Goal: Navigation & Orientation: Find specific page/section

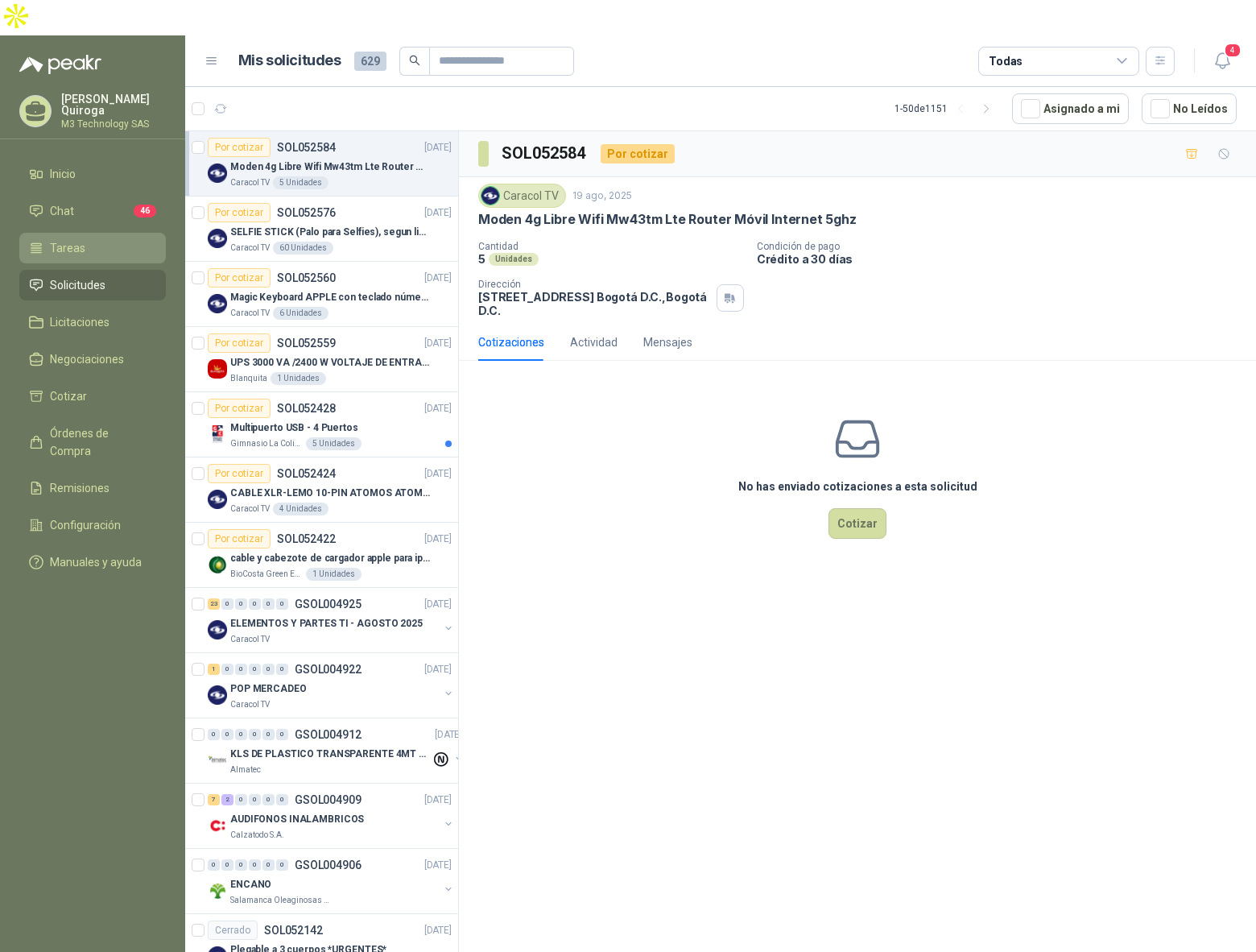
click at [64, 239] on span "Tareas" at bounding box center [67, 247] width 35 height 18
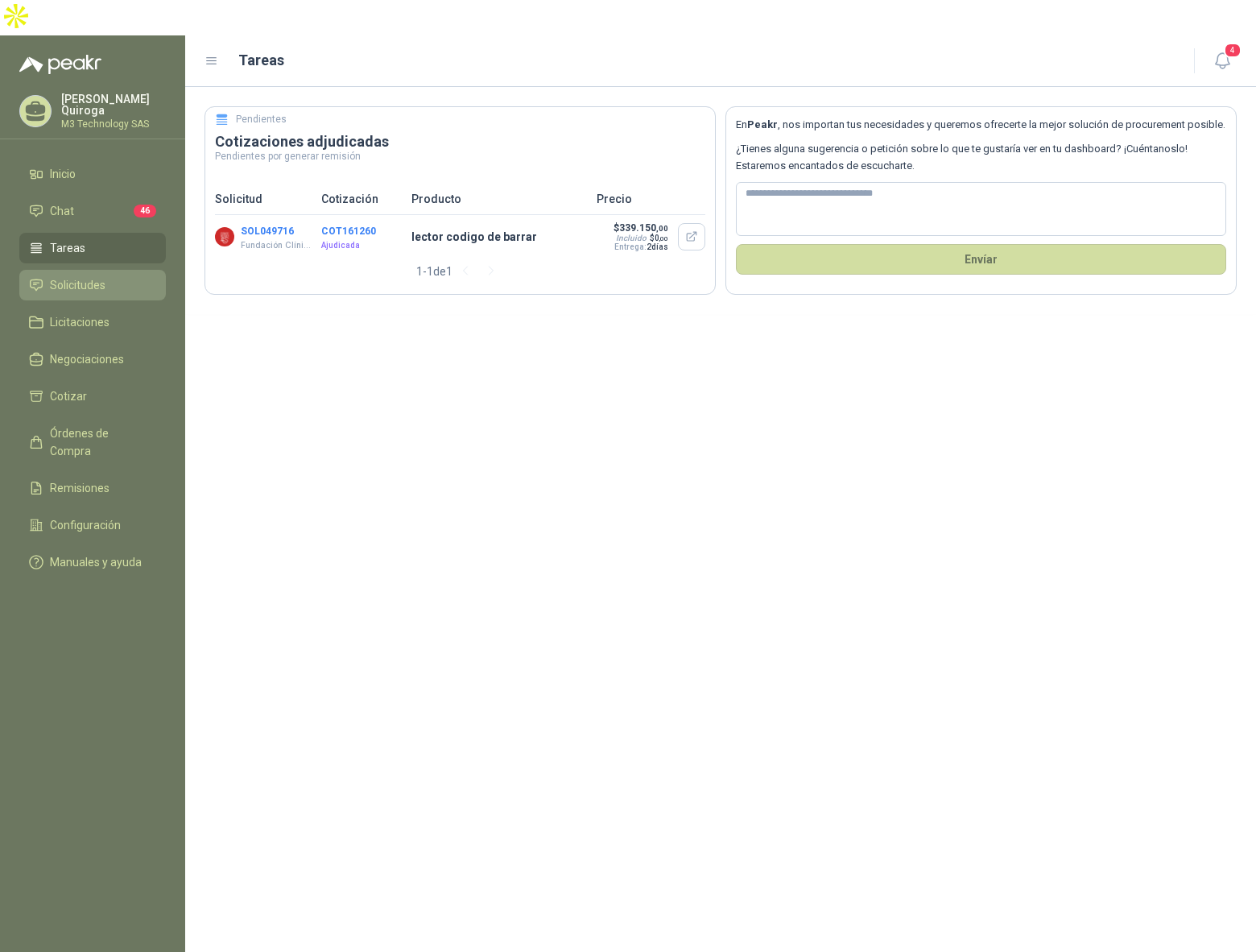
click at [76, 276] on span "Solicitudes" at bounding box center [77, 285] width 56 height 18
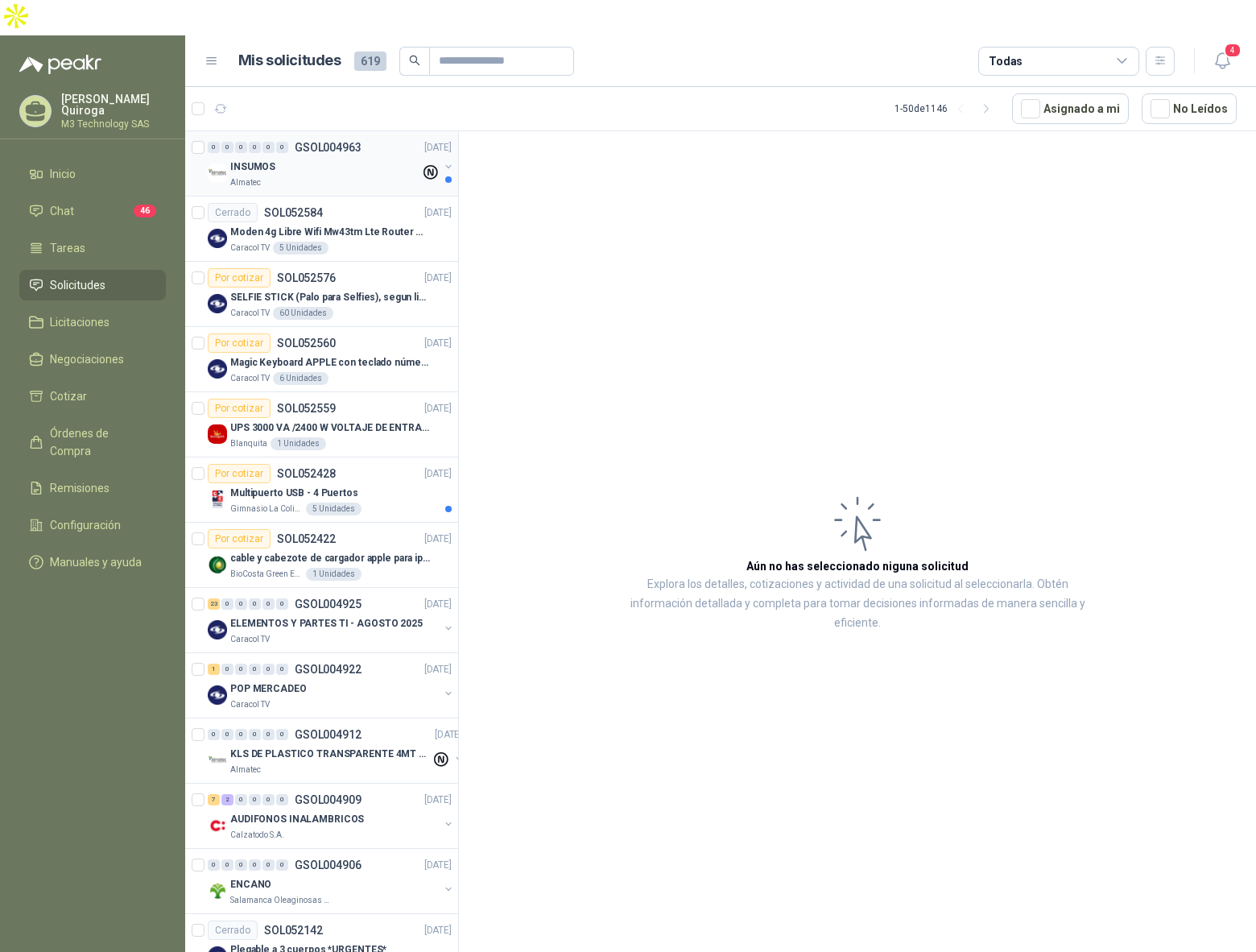
click at [350, 176] on div "Almatec" at bounding box center [326, 182] width 190 height 13
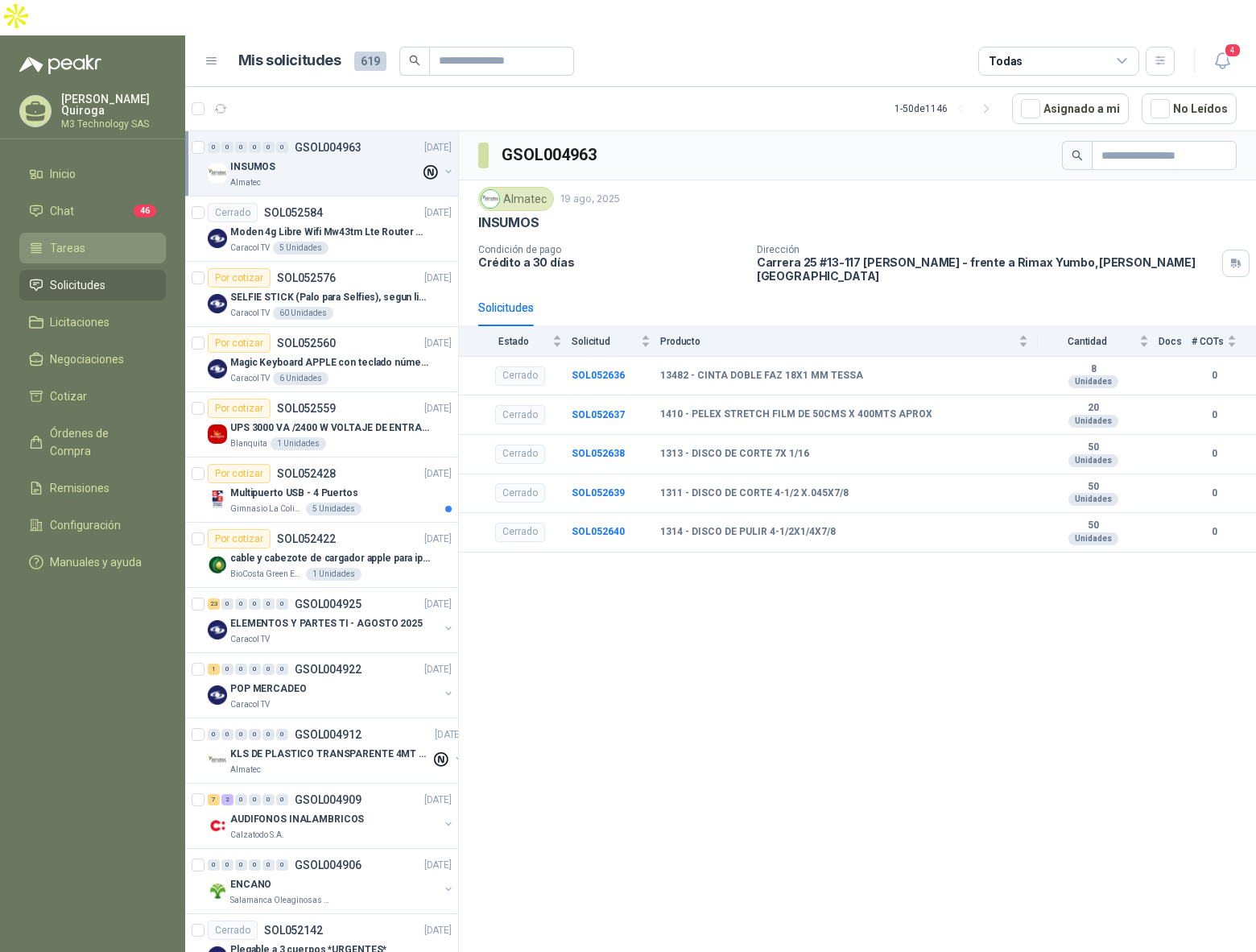
click at [47, 239] on li "Tareas" at bounding box center [92, 247] width 127 height 18
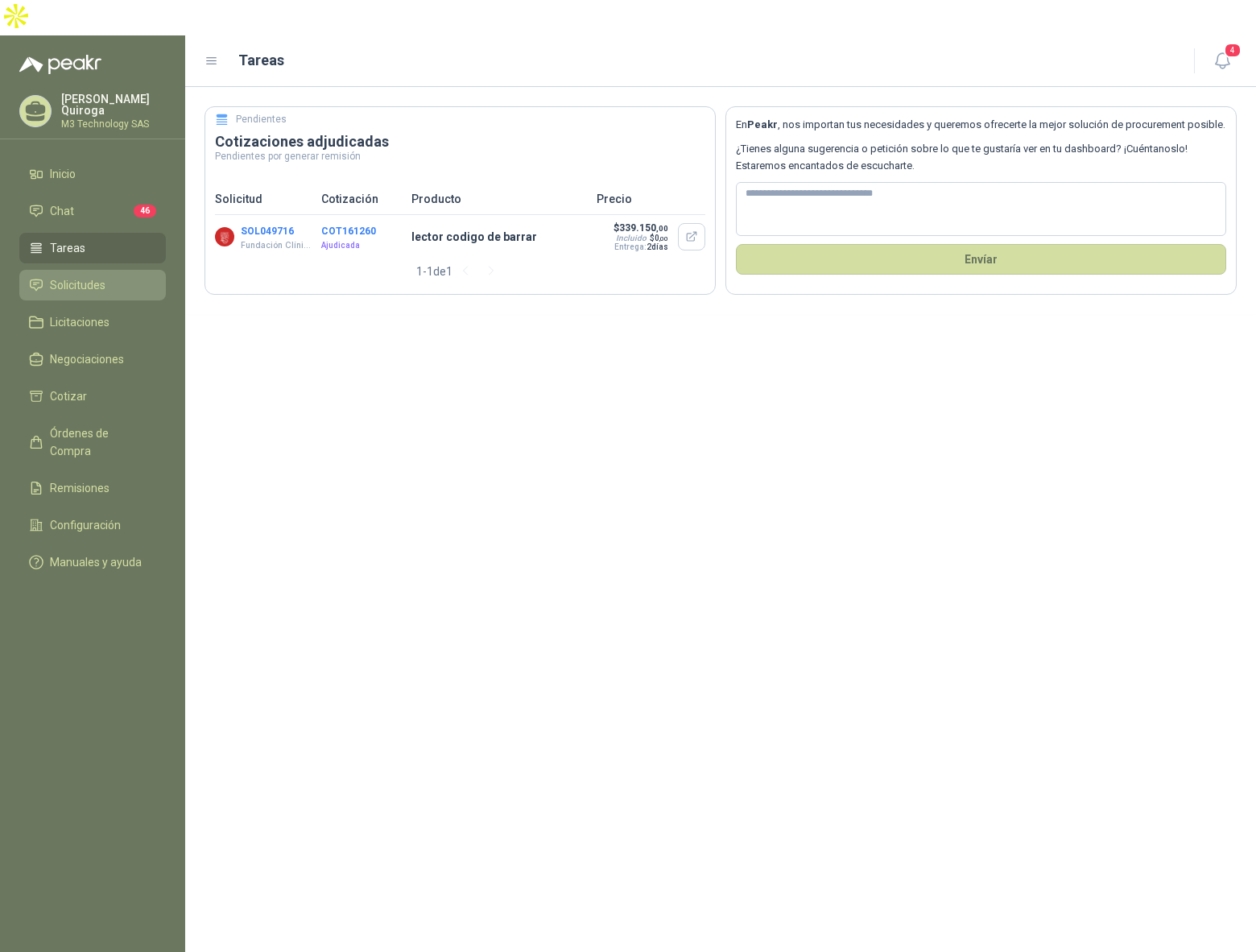
click at [79, 276] on span "Solicitudes" at bounding box center [77, 285] width 56 height 18
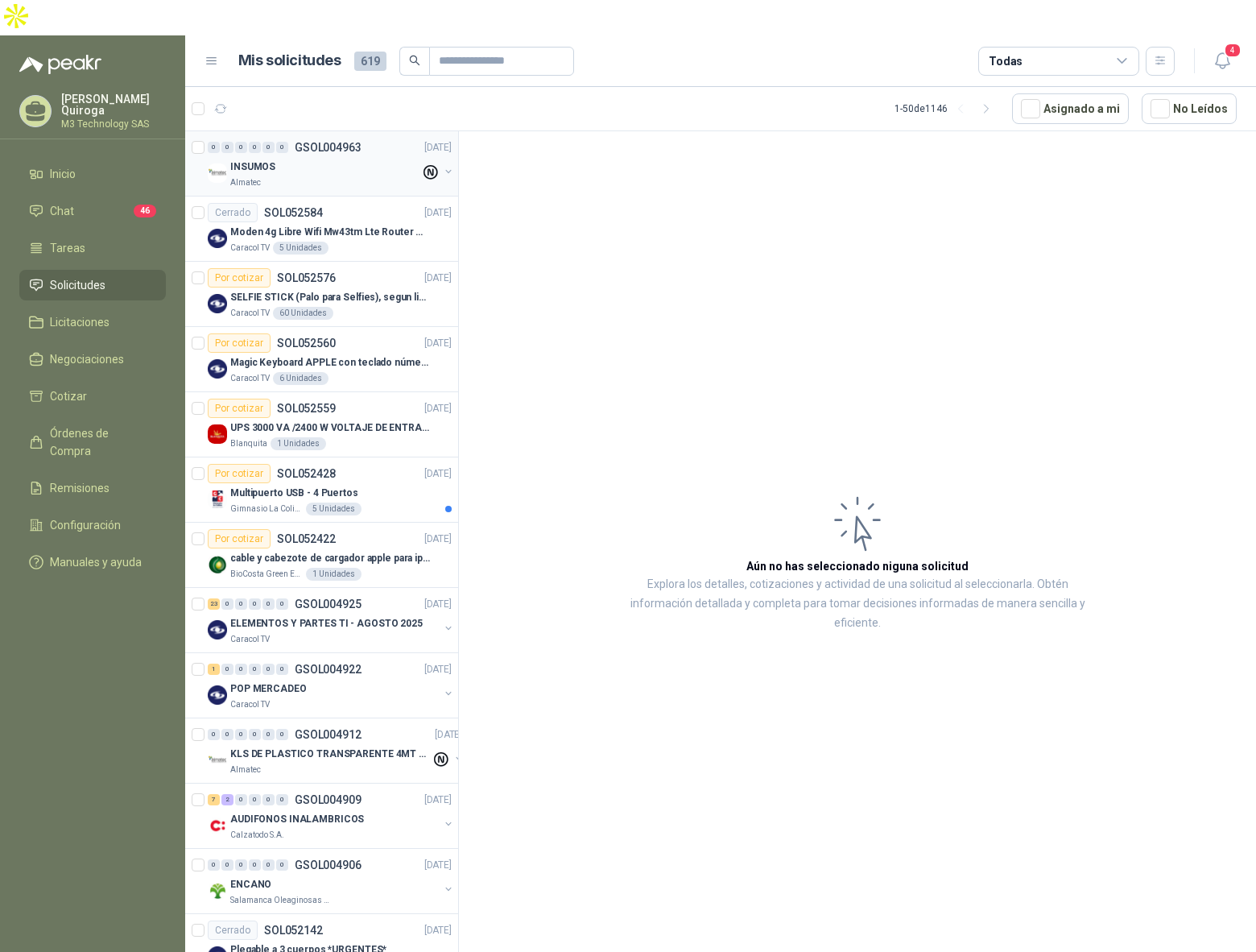
click at [330, 176] on div "Almatec" at bounding box center [326, 182] width 190 height 13
